Goal: Transaction & Acquisition: Purchase product/service

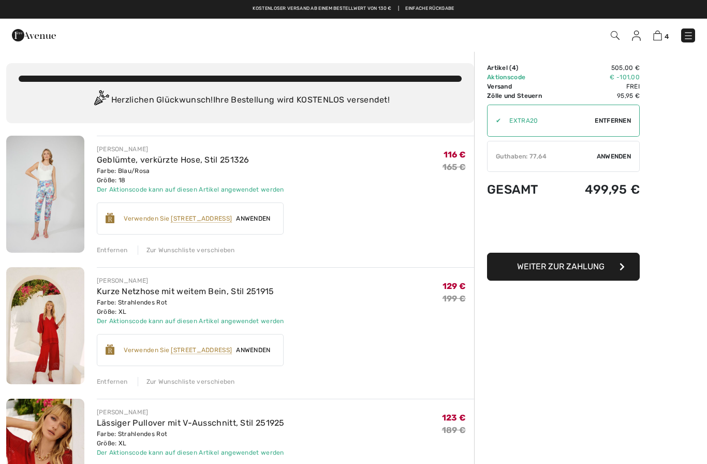
click at [597, 155] on font "Anwenden" at bounding box center [614, 156] width 34 height 7
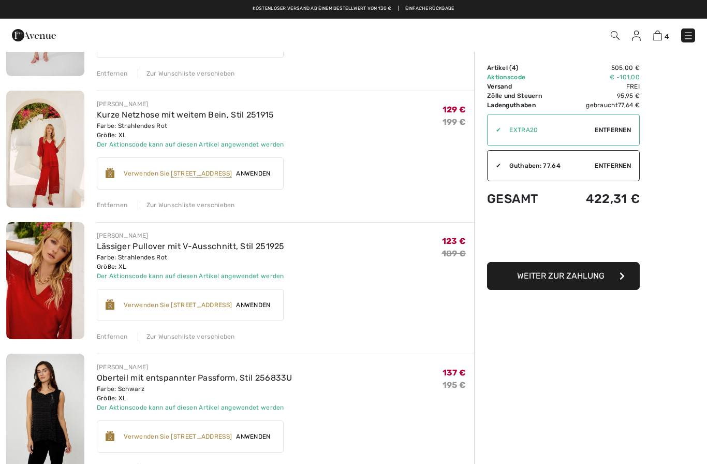
scroll to position [176, 0]
click at [254, 170] on font "Anwenden" at bounding box center [253, 173] width 34 height 7
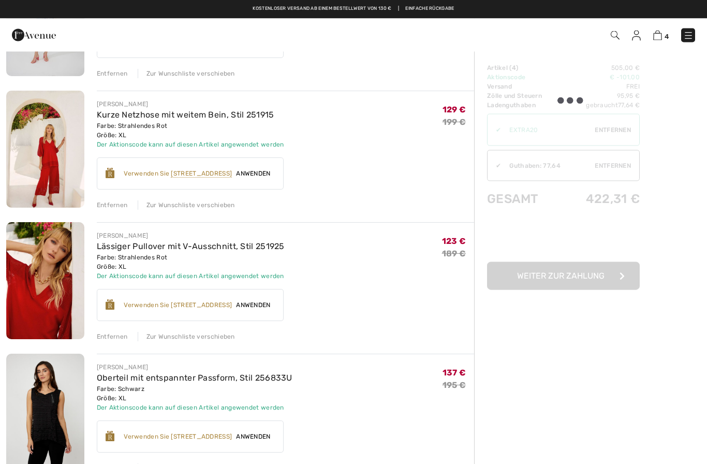
scroll to position [176, 0]
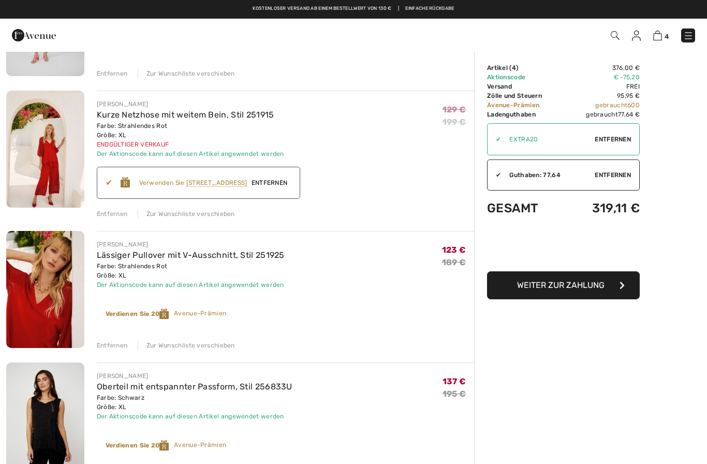
click at [227, 289] on div "Der Aktionscode kann auf diesen Artikel angewendet werden" at bounding box center [191, 284] width 188 height 9
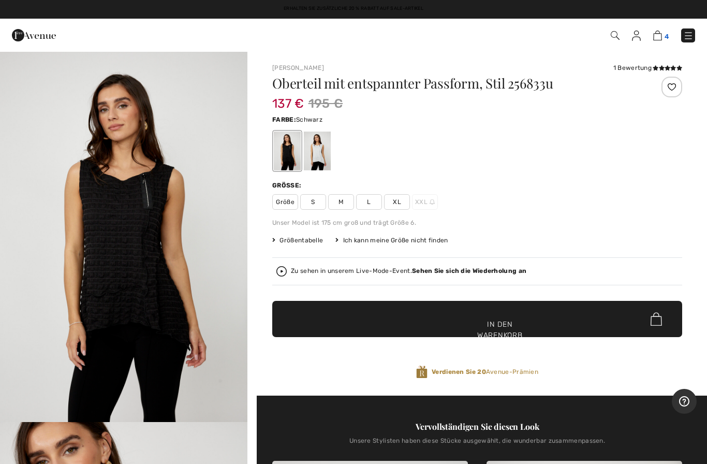
click at [660, 32] on img at bounding box center [657, 36] width 9 height 10
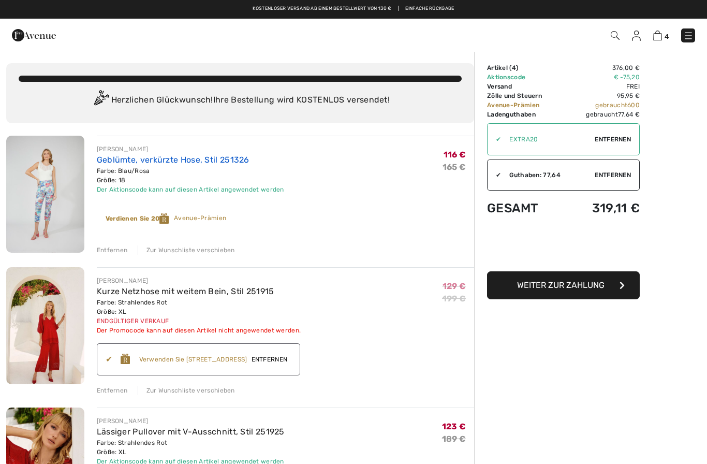
click at [145, 163] on font "Geblümte, verkürzte Hose, Stil 251326" at bounding box center [173, 160] width 153 height 10
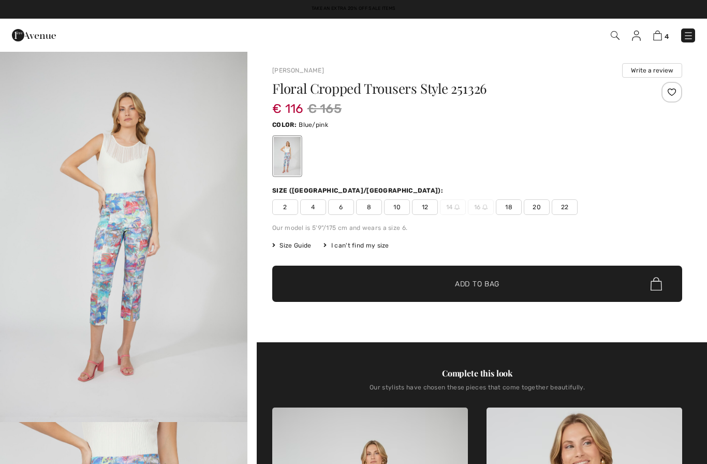
checkbox input "true"
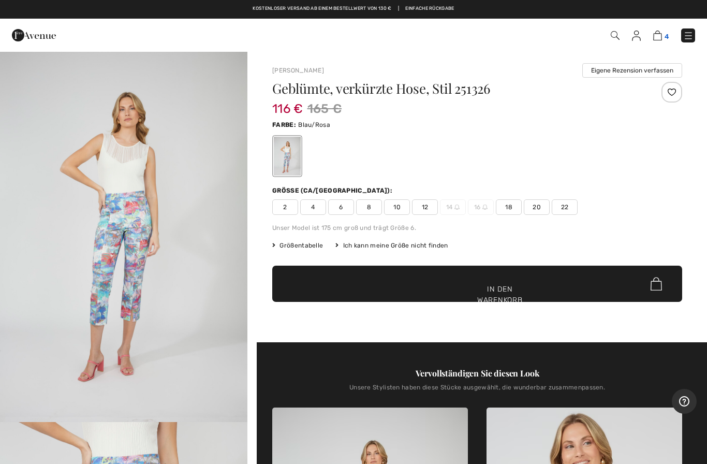
click at [654, 36] on img at bounding box center [657, 36] width 9 height 10
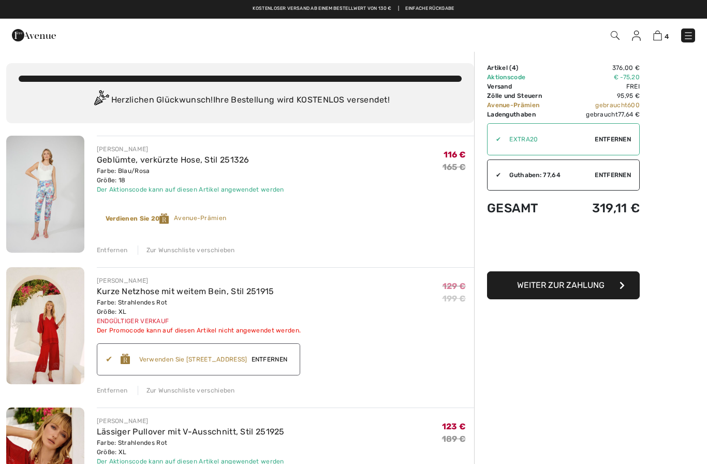
click at [114, 253] on font "Entfernen" at bounding box center [112, 249] width 31 height 7
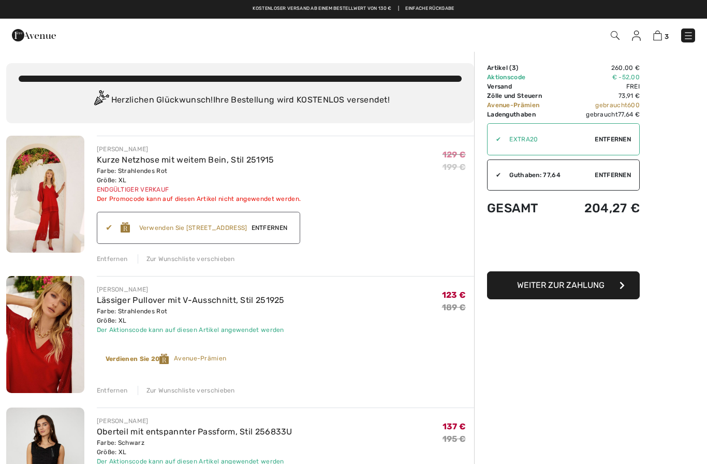
click at [278, 229] on font "Entfernen" at bounding box center [270, 227] width 36 height 7
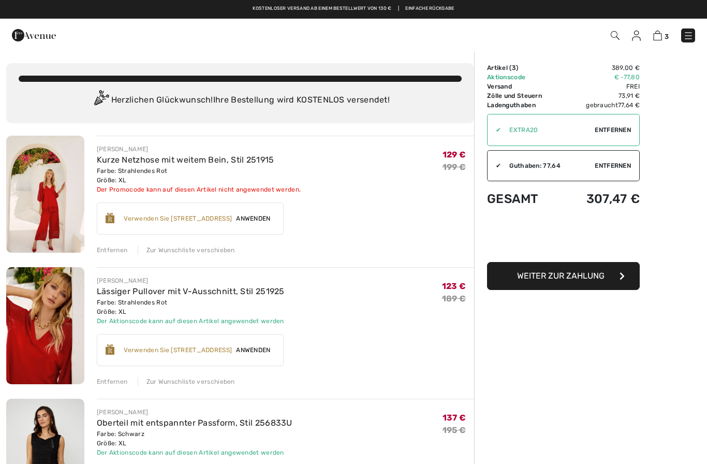
click at [252, 215] on font "Anwenden" at bounding box center [253, 218] width 34 height 7
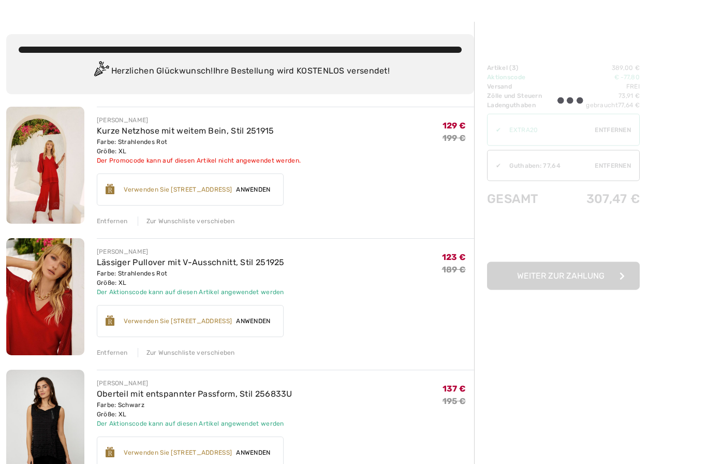
scroll to position [29, 0]
click at [227, 451] on font "Verwenden Sie 700 Avenue Rewards" at bounding box center [178, 452] width 108 height 7
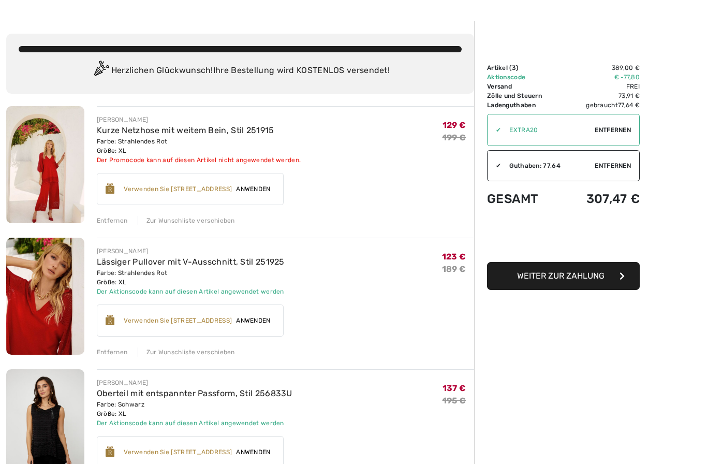
click at [251, 455] on font "Anwenden" at bounding box center [253, 451] width 34 height 7
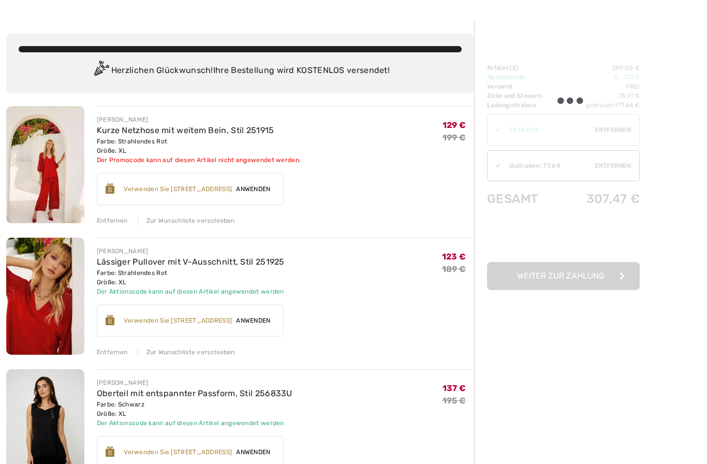
click at [148, 453] on font "Verwenden Sie 700 Avenue Rewards" at bounding box center [178, 451] width 108 height 7
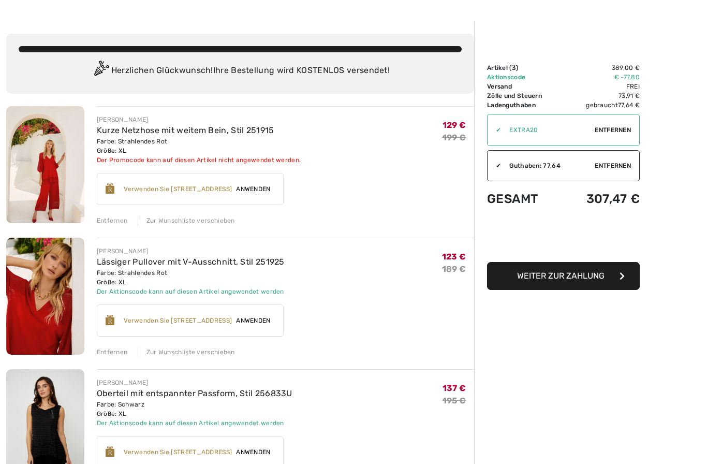
click at [202, 449] on font "Verwenden Sie 700 Avenue Rewards" at bounding box center [178, 451] width 108 height 7
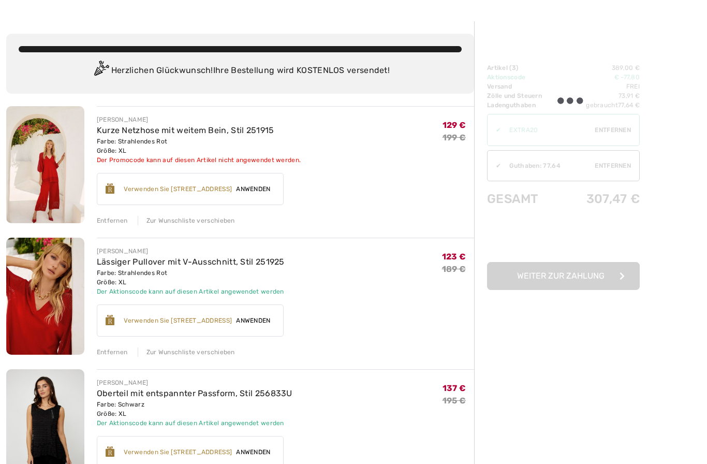
click at [257, 445] on div "Verdienen Sie 20 Avenue-Prämien ✔ Verwenden Sie 700 Avenue Rewards Anwenden Ent…" at bounding box center [190, 452] width 187 height 32
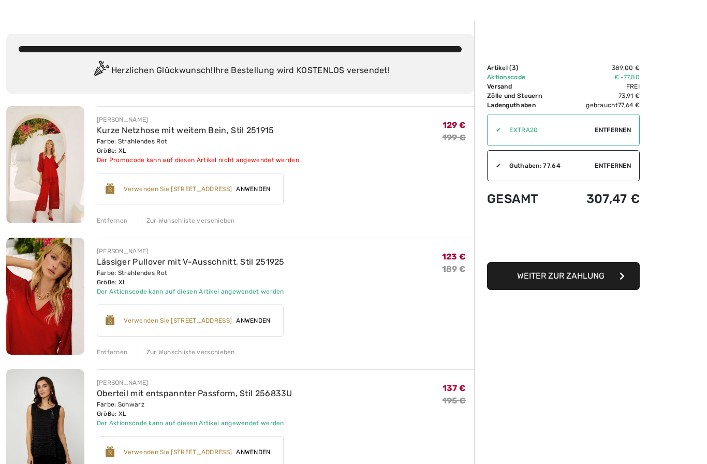
click at [252, 454] on font "Anwenden" at bounding box center [253, 451] width 34 height 7
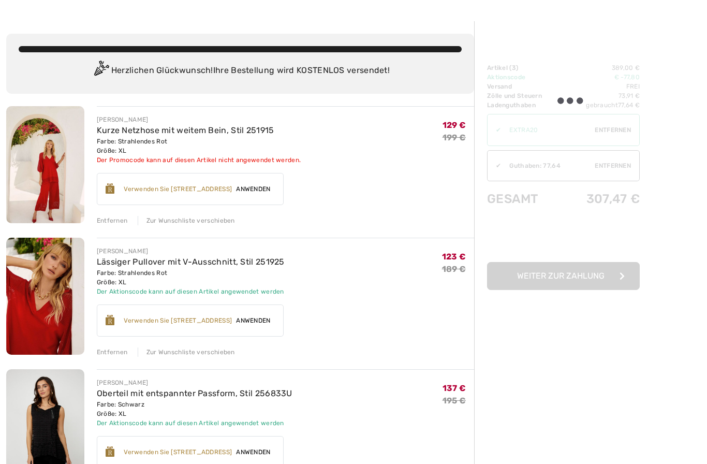
click at [258, 455] on font "Anwenden" at bounding box center [253, 451] width 34 height 7
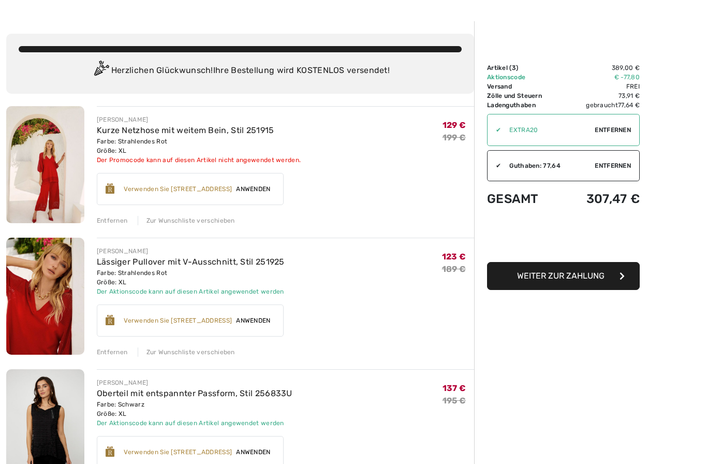
click at [251, 453] on font "Anwenden" at bounding box center [253, 451] width 34 height 7
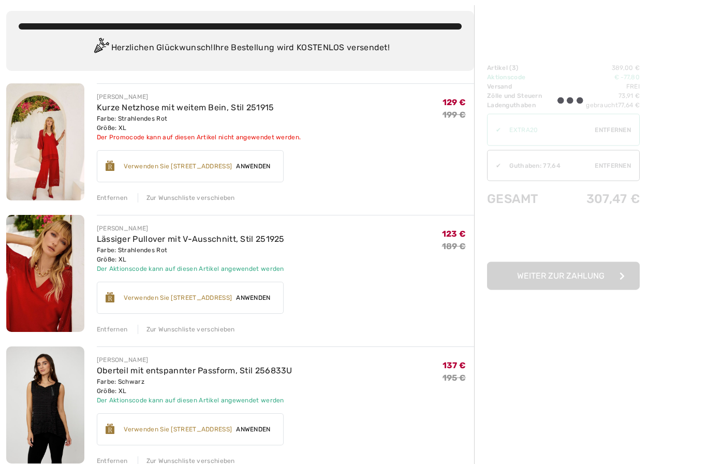
scroll to position [52, 0]
click at [256, 430] on font "Anwenden" at bounding box center [253, 428] width 34 height 7
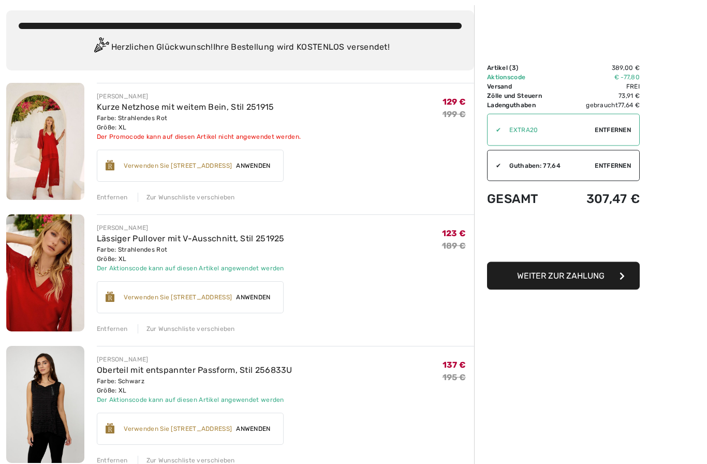
scroll to position [53, 0]
click at [255, 297] on font "Anwenden" at bounding box center [253, 296] width 34 height 7
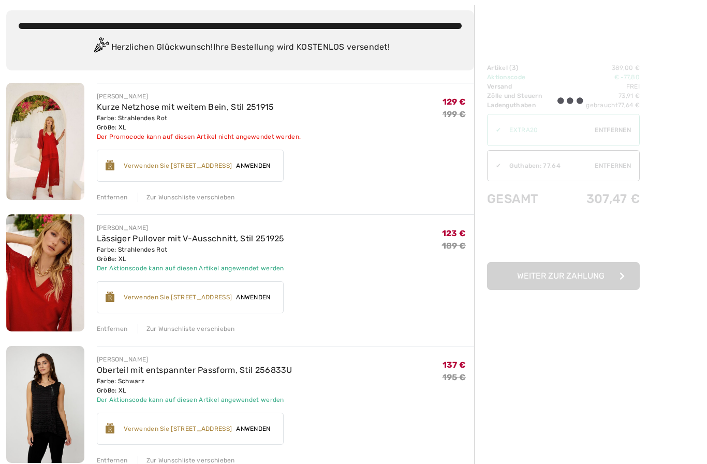
click at [551, 275] on div at bounding box center [563, 176] width 153 height 227
click at [542, 267] on div at bounding box center [563, 176] width 153 height 227
click at [547, 228] on div at bounding box center [563, 176] width 153 height 227
click at [254, 303] on div "Verdienen Sie 20 Avenue-Prämien ✔ Verwenden Sie 700 Avenue Rewards Anwenden Ent…" at bounding box center [190, 297] width 187 height 32
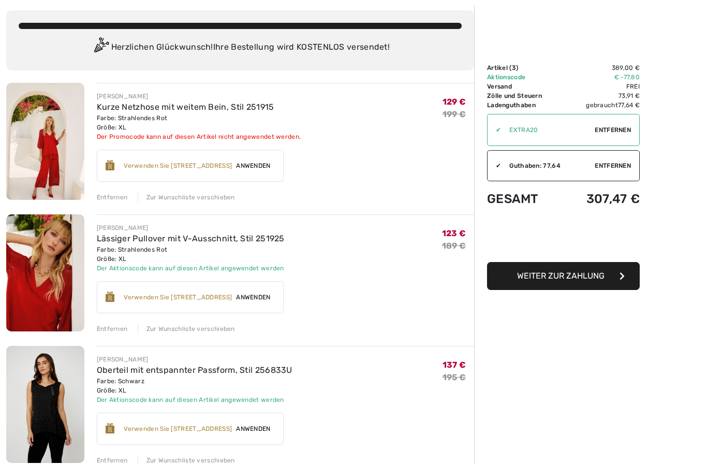
click at [253, 165] on font "Anwenden" at bounding box center [253, 165] width 34 height 7
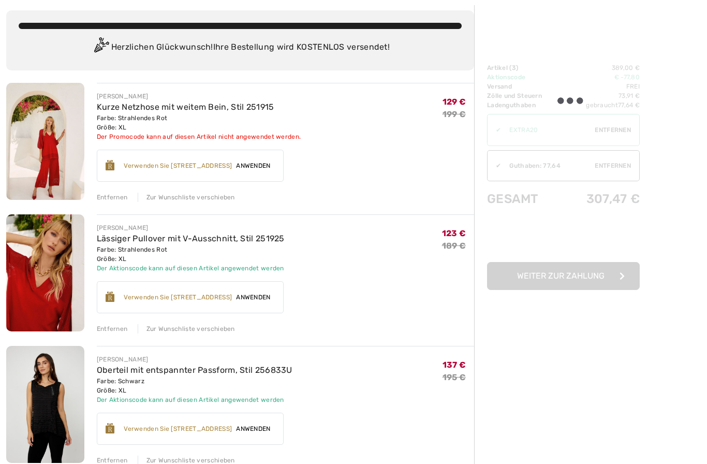
click at [256, 429] on font "Anwenden" at bounding box center [253, 428] width 34 height 7
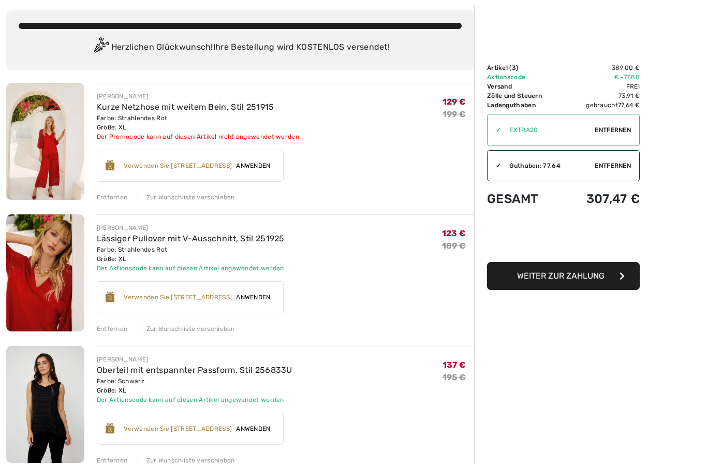
click at [258, 426] on font "Anwenden" at bounding box center [253, 428] width 34 height 7
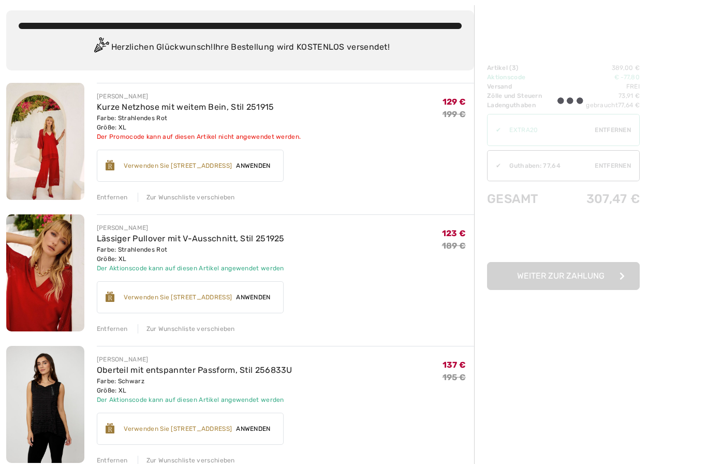
click at [559, 373] on div "Bestellübersicht Details Artikel ( 3 ) 389,00 € Aktionscode € -77,80 Versand Fr…" at bounding box center [590, 350] width 233 height 704
click at [570, 99] on div at bounding box center [570, 100] width 29 height 7
click at [559, 263] on div at bounding box center [563, 176] width 153 height 227
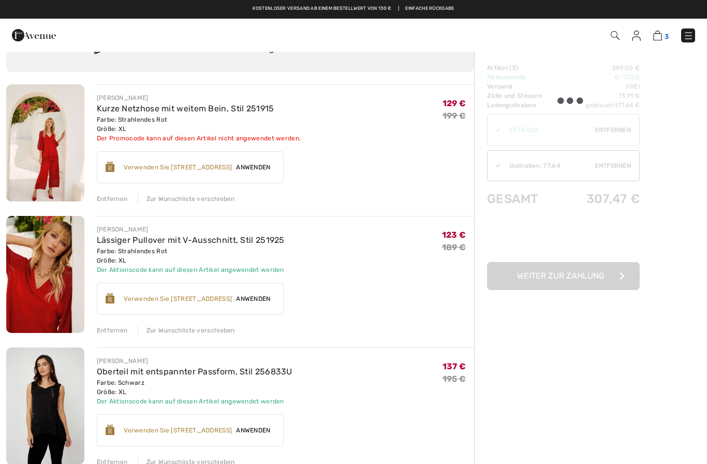
click at [654, 36] on img at bounding box center [657, 36] width 9 height 10
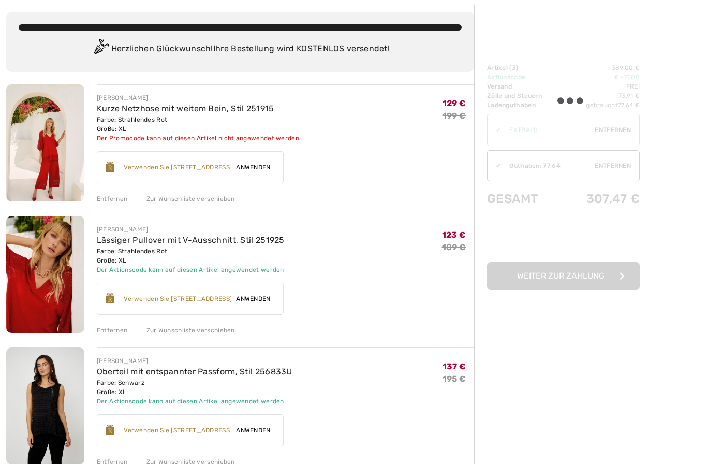
scroll to position [94, 0]
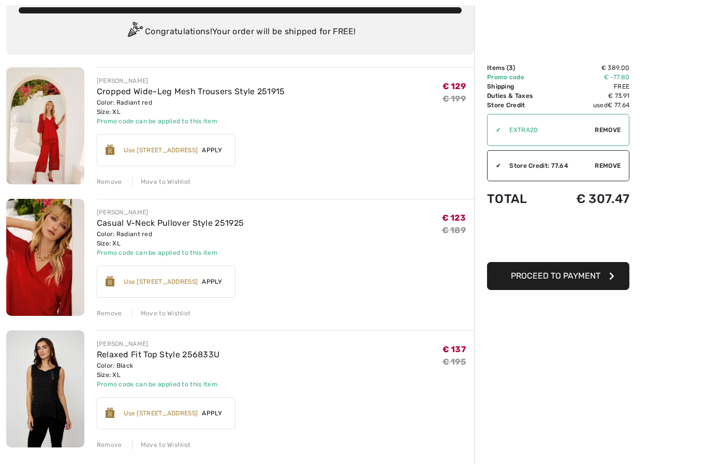
scroll to position [72, 0]
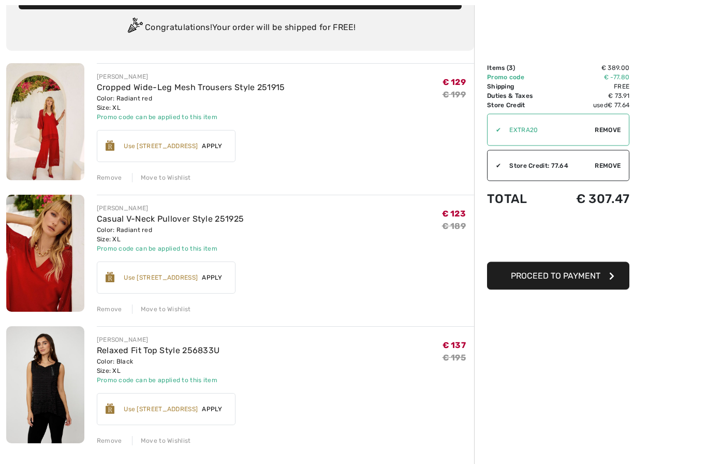
click at [216, 277] on span "Apply" at bounding box center [212, 277] width 29 height 9
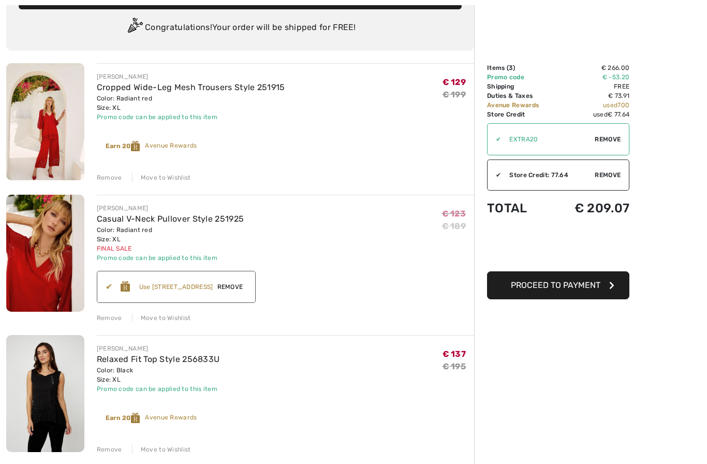
click at [609, 283] on icon "button" at bounding box center [611, 285] width 5 height 8
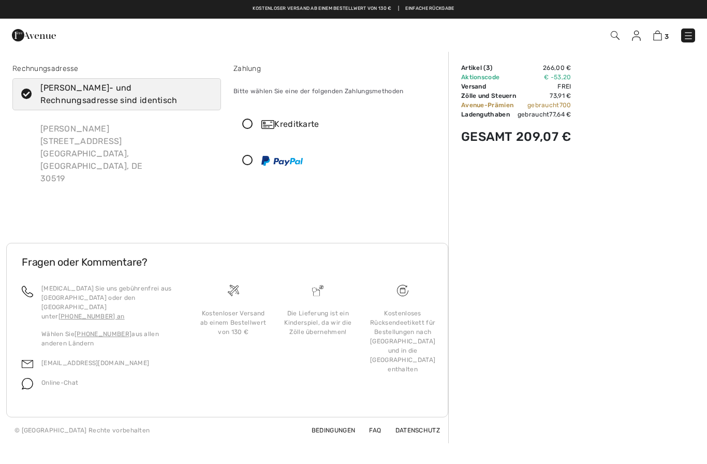
click at [250, 125] on icon at bounding box center [247, 124] width 27 height 11
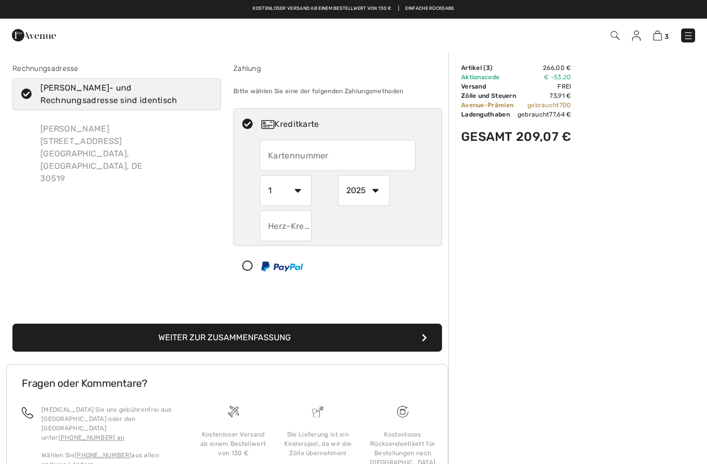
click at [280, 153] on input "text" at bounding box center [338, 155] width 156 height 31
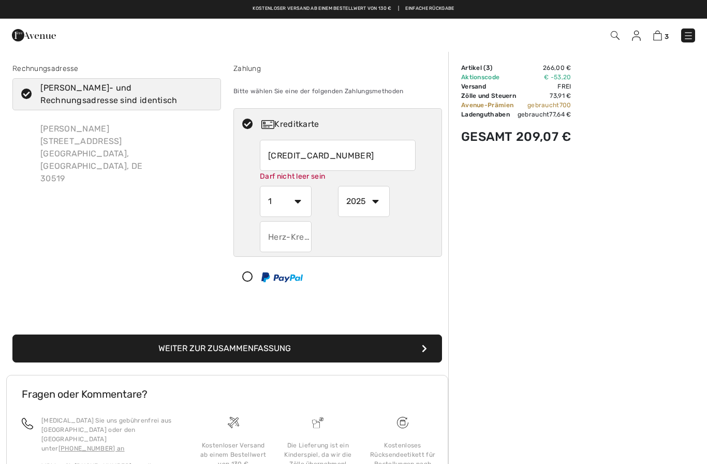
type input "4363389204962765"
click at [301, 202] on select "1 2 3 4 5 6 7 8 9 10 11 12" at bounding box center [286, 201] width 52 height 31
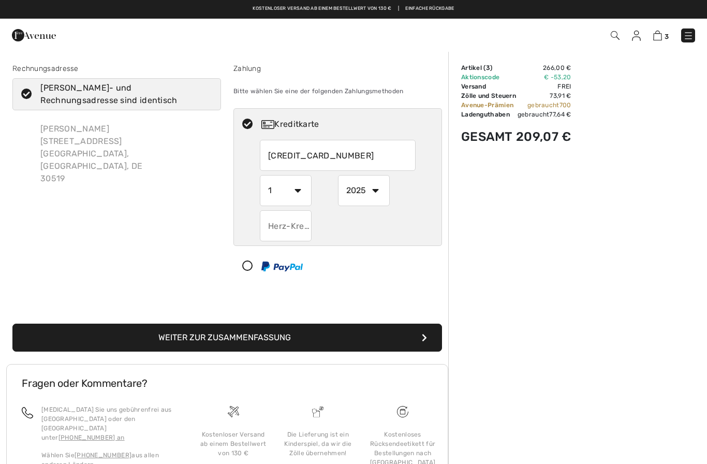
select select "7"
click at [376, 189] on select "2025 2026 2027 2028 2029 2030 2031 2032 2033 2034 2035" at bounding box center [364, 190] width 52 height 31
select select "2030"
click at [280, 226] on input "text" at bounding box center [286, 225] width 52 height 31
type input "344"
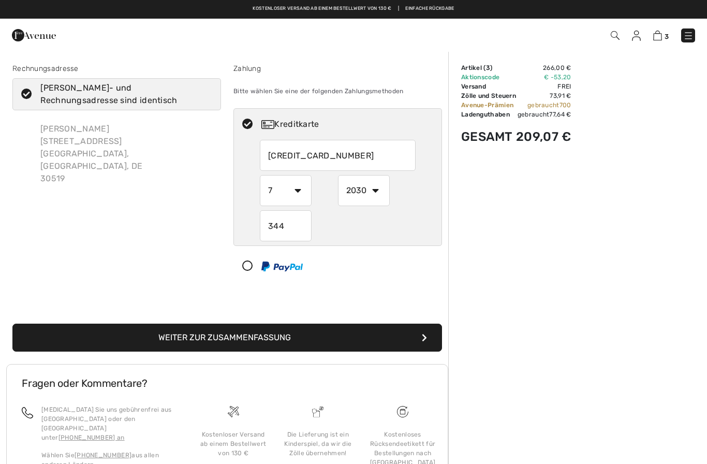
click at [426, 339] on icon "submit" at bounding box center [424, 337] width 5 height 8
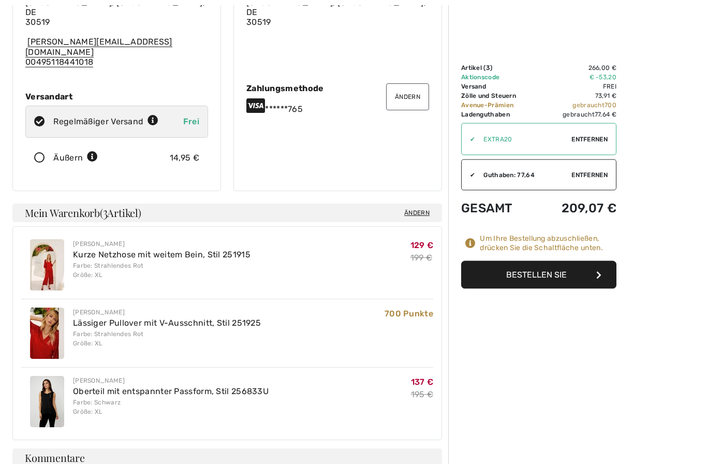
scroll to position [162, 0]
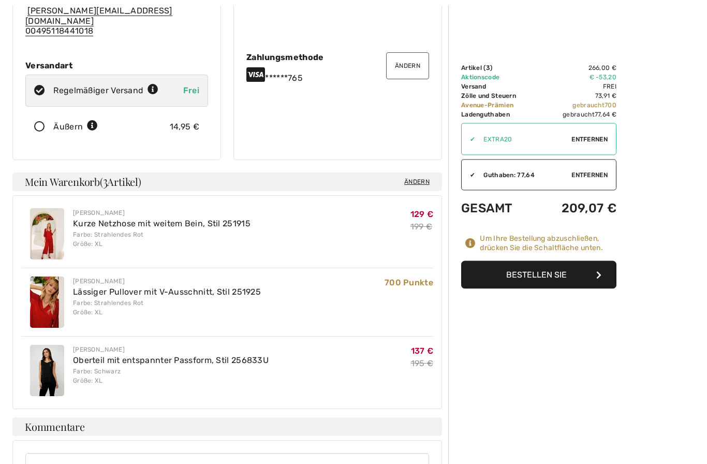
click at [600, 272] on icon "button" at bounding box center [598, 275] width 5 height 8
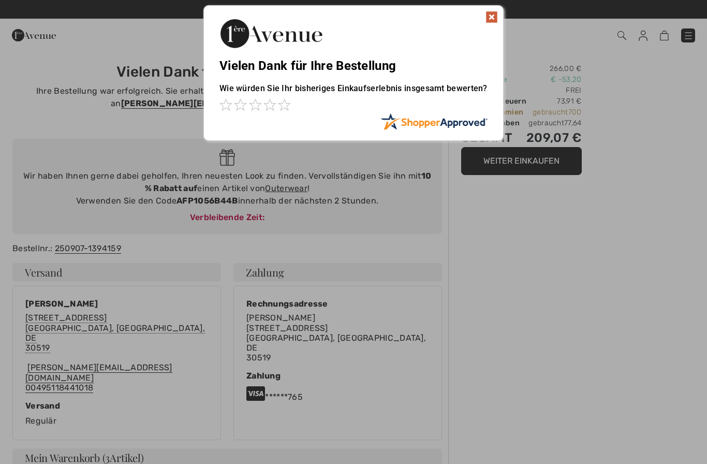
click at [651, 136] on div "Es tut uns [PERSON_NAME]! Etwas ist schief gelaufen. Schließen Vielen Dank für …" at bounding box center [353, 73] width 707 height 146
